Goal: Task Accomplishment & Management: Complete application form

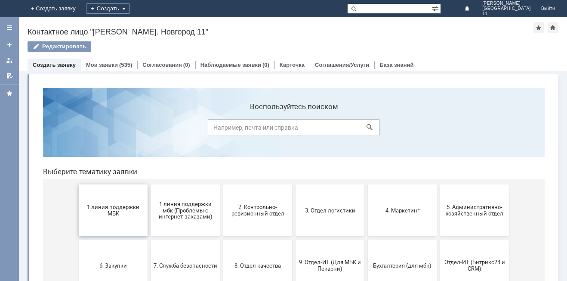
click at [112, 201] on button "1 линия поддержки МБК" at bounding box center [113, 210] width 69 height 52
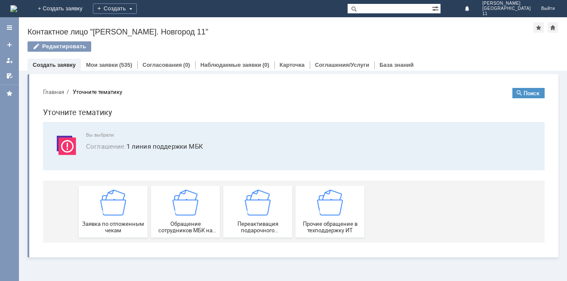
click at [112, 201] on img at bounding box center [113, 202] width 26 height 26
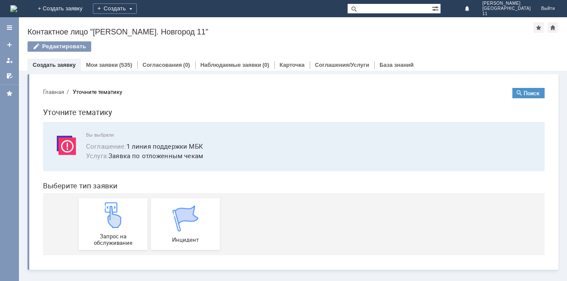
click at [112, 201] on link "Запрос на обслуживание" at bounding box center [113, 224] width 69 height 52
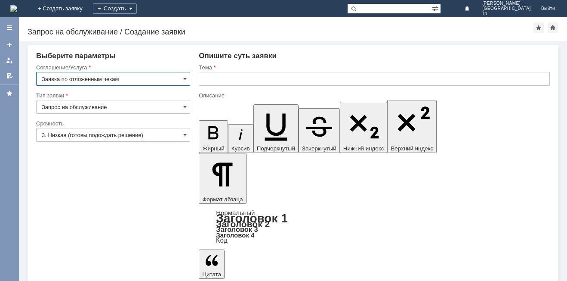
click at [220, 79] on input "text" at bounding box center [374, 79] width 351 height 14
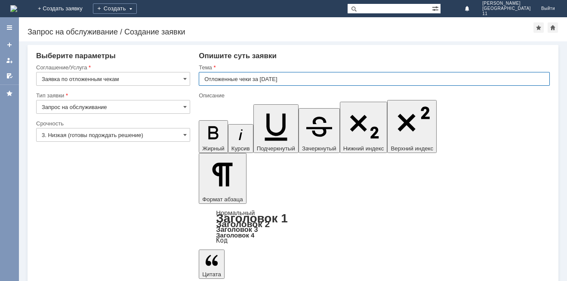
type input "Отложенные чеки за [DATE]"
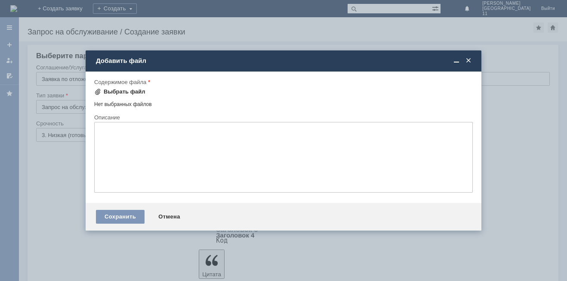
click at [132, 87] on div "Выбрать файл" at bounding box center [119, 92] width 51 height 10
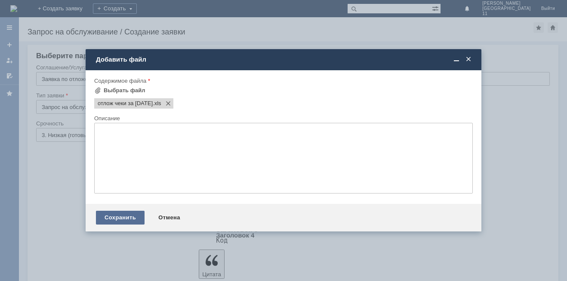
click at [138, 215] on div "Сохранить" at bounding box center [120, 217] width 49 height 14
